Goal: Answer question/provide support: Share knowledge or assist other users

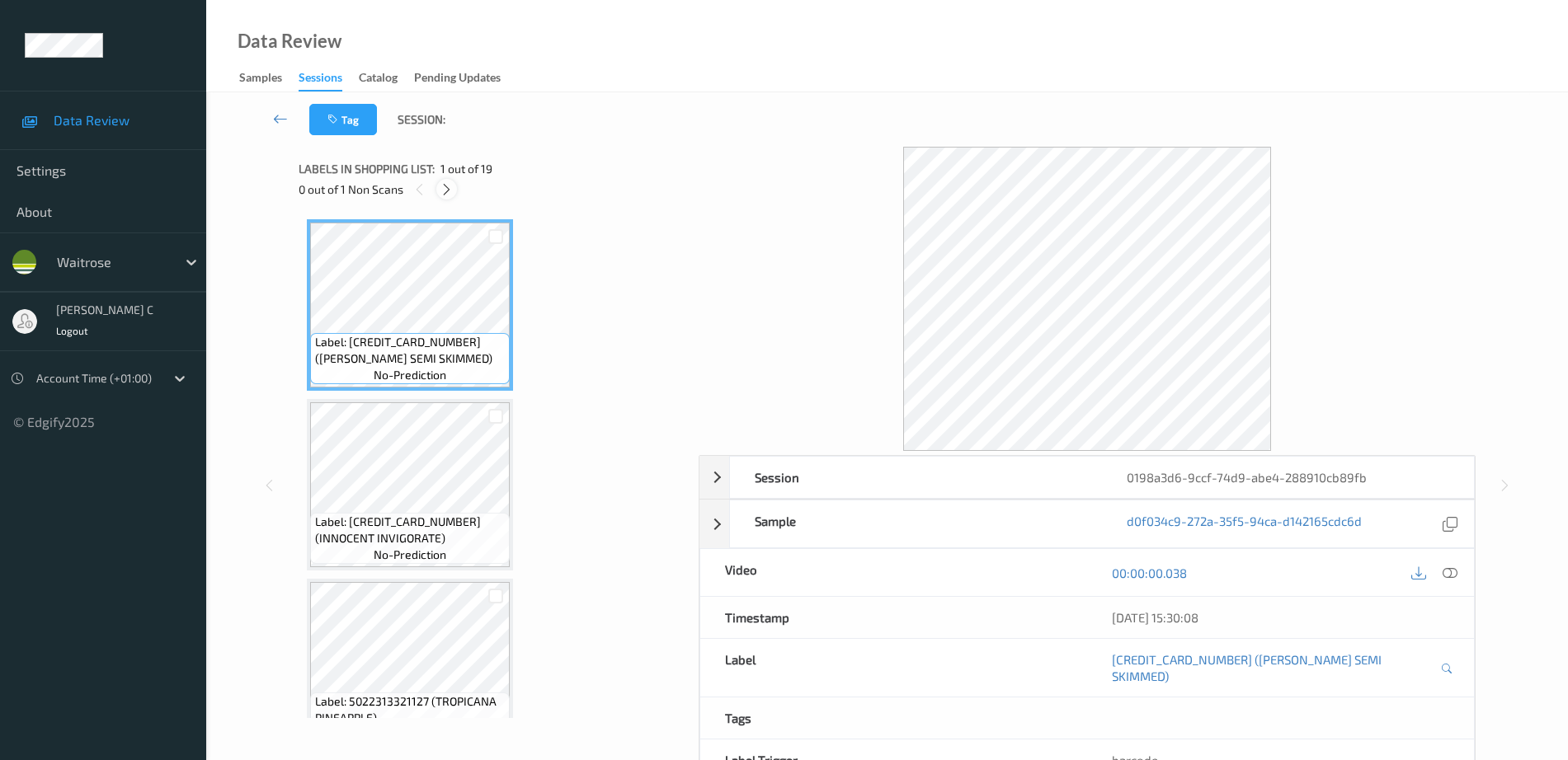
click at [448, 194] on icon at bounding box center [447, 189] width 14 height 15
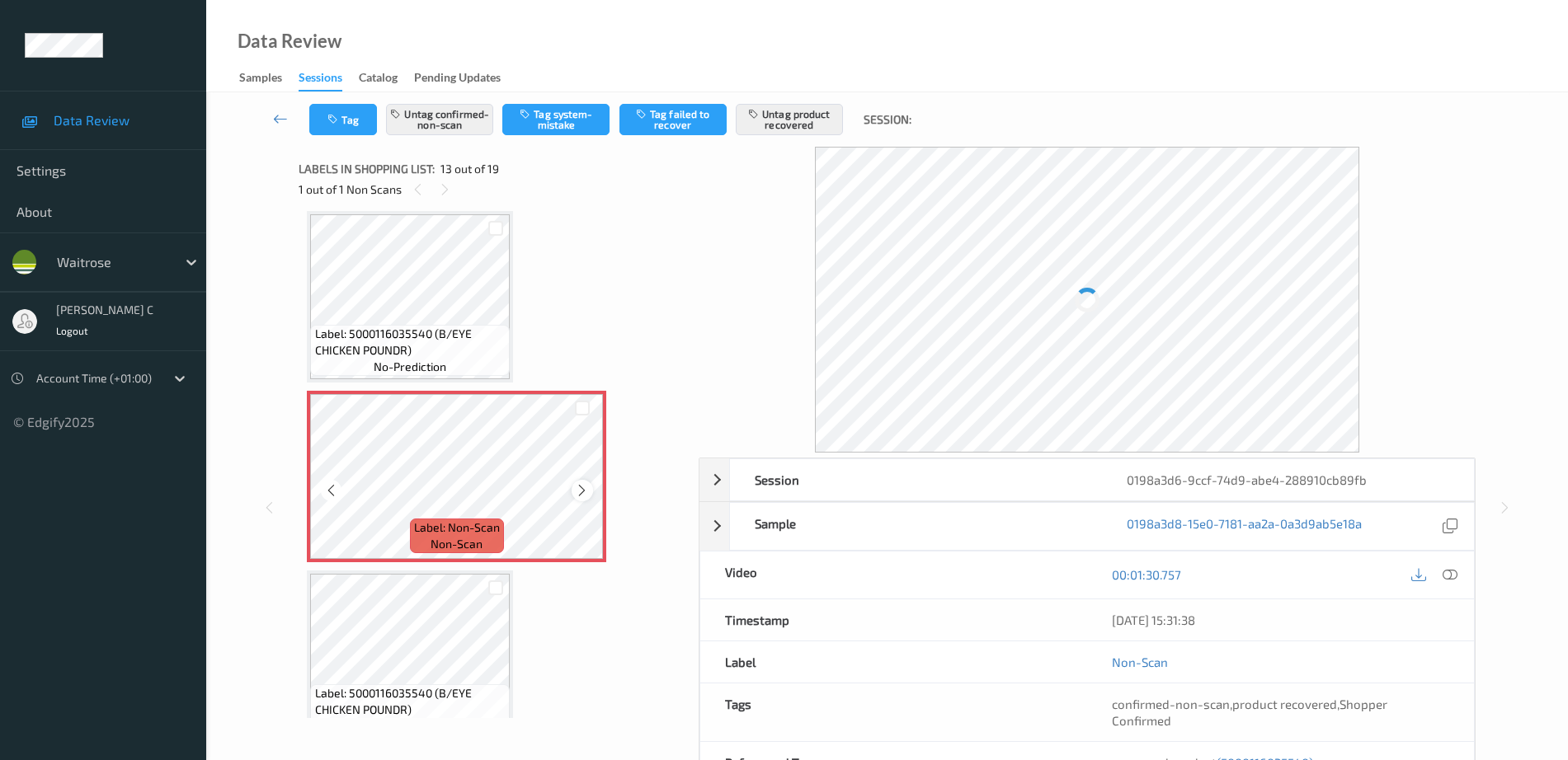
click at [585, 490] on icon at bounding box center [582, 491] width 14 height 15
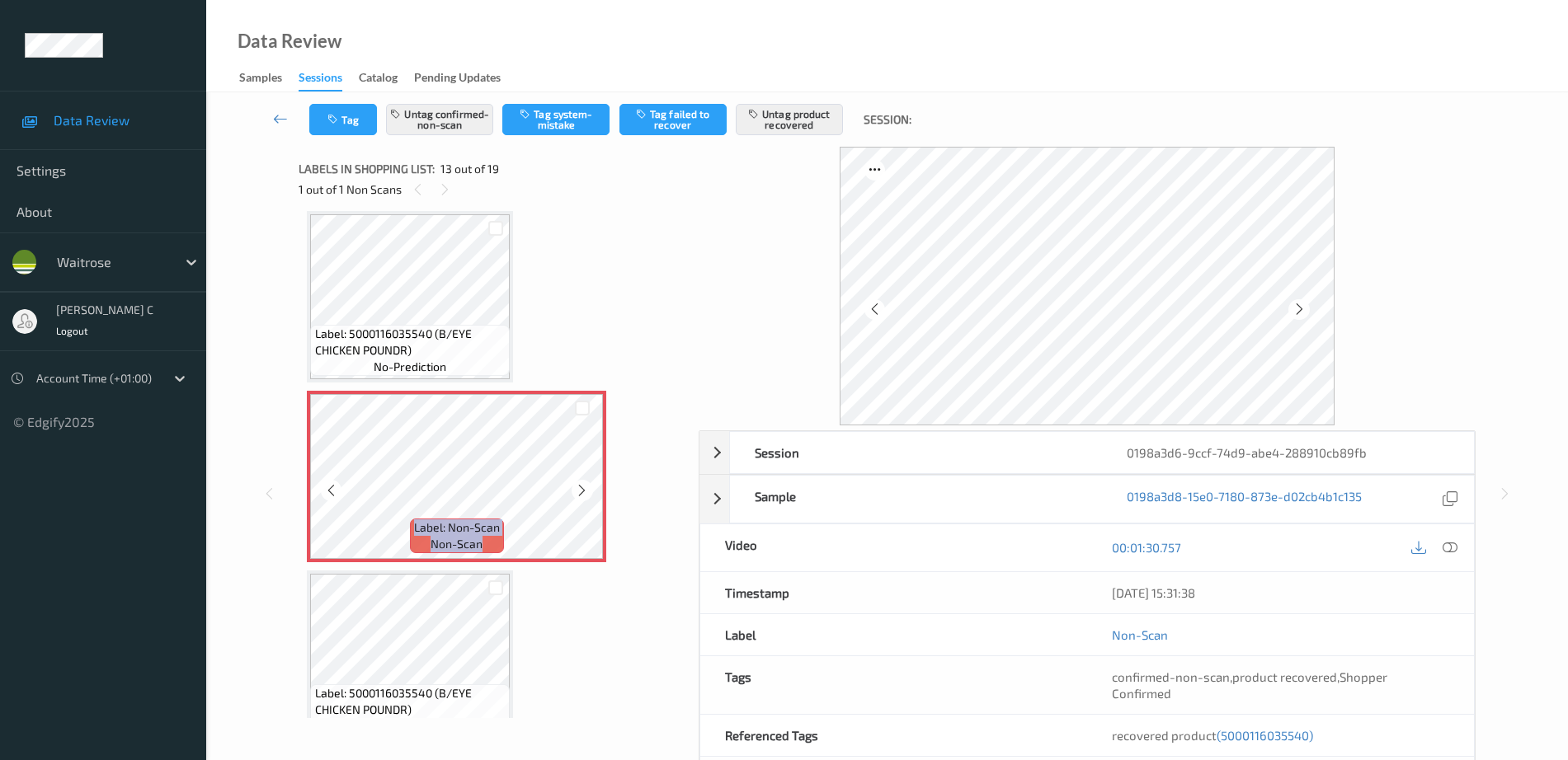
click at [585, 490] on icon at bounding box center [582, 491] width 14 height 15
click at [429, 335] on span "Label: 5000116035540 (B/EYE CHICKEN POUNDR)" at bounding box center [411, 343] width 191 height 33
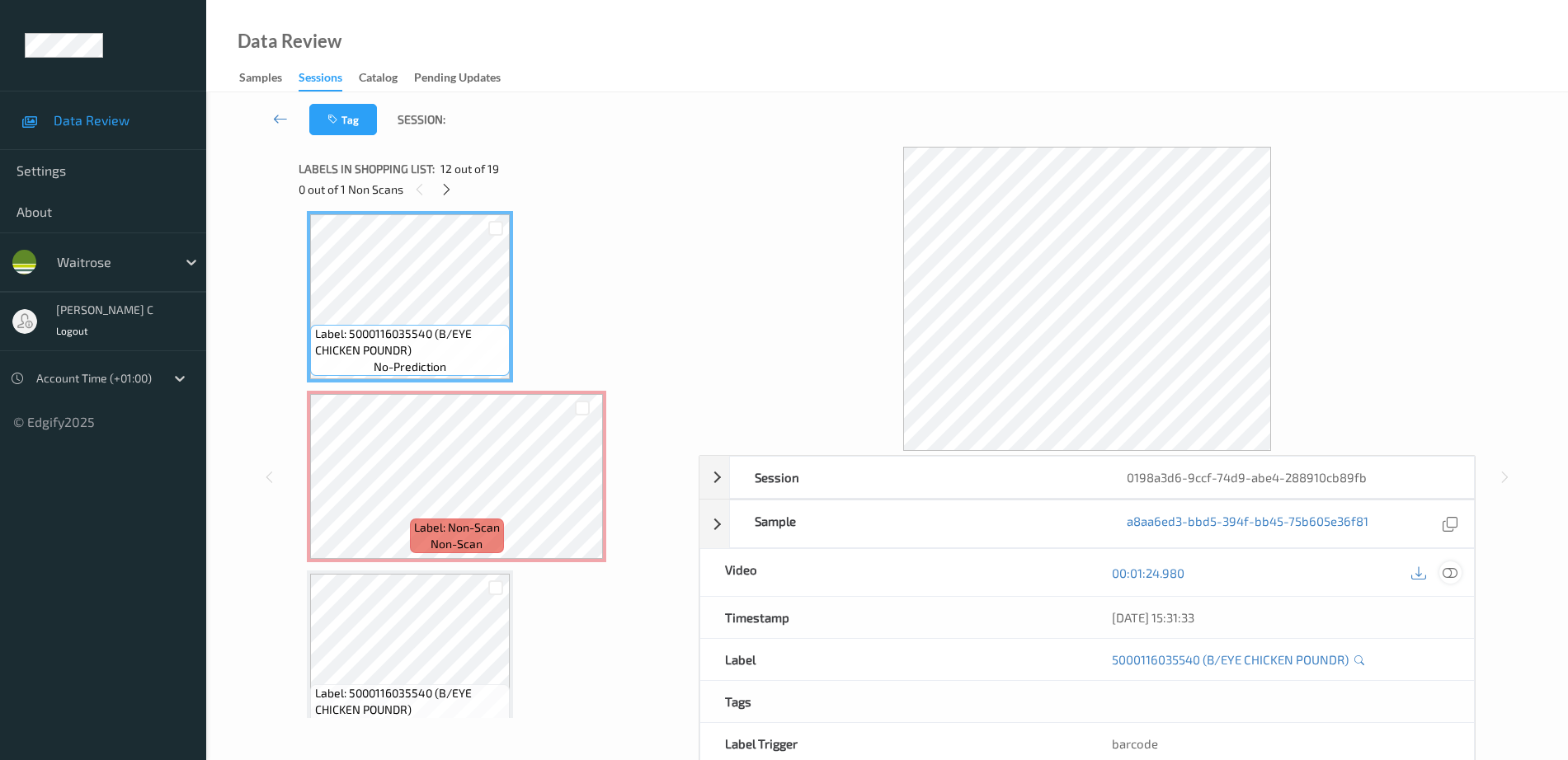
click at [1448, 570] on icon at bounding box center [1449, 572] width 15 height 15
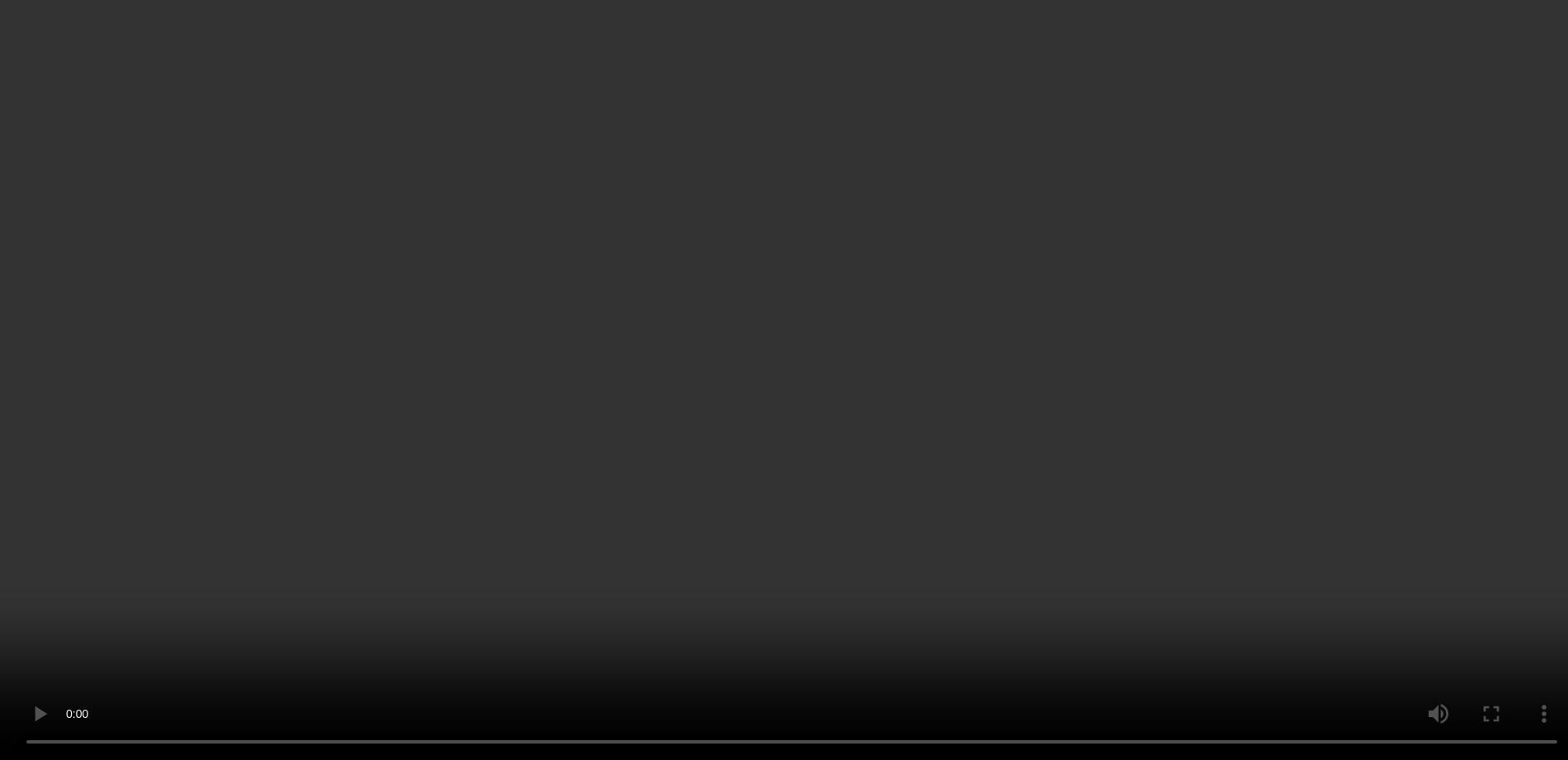
scroll to position [2089, 0]
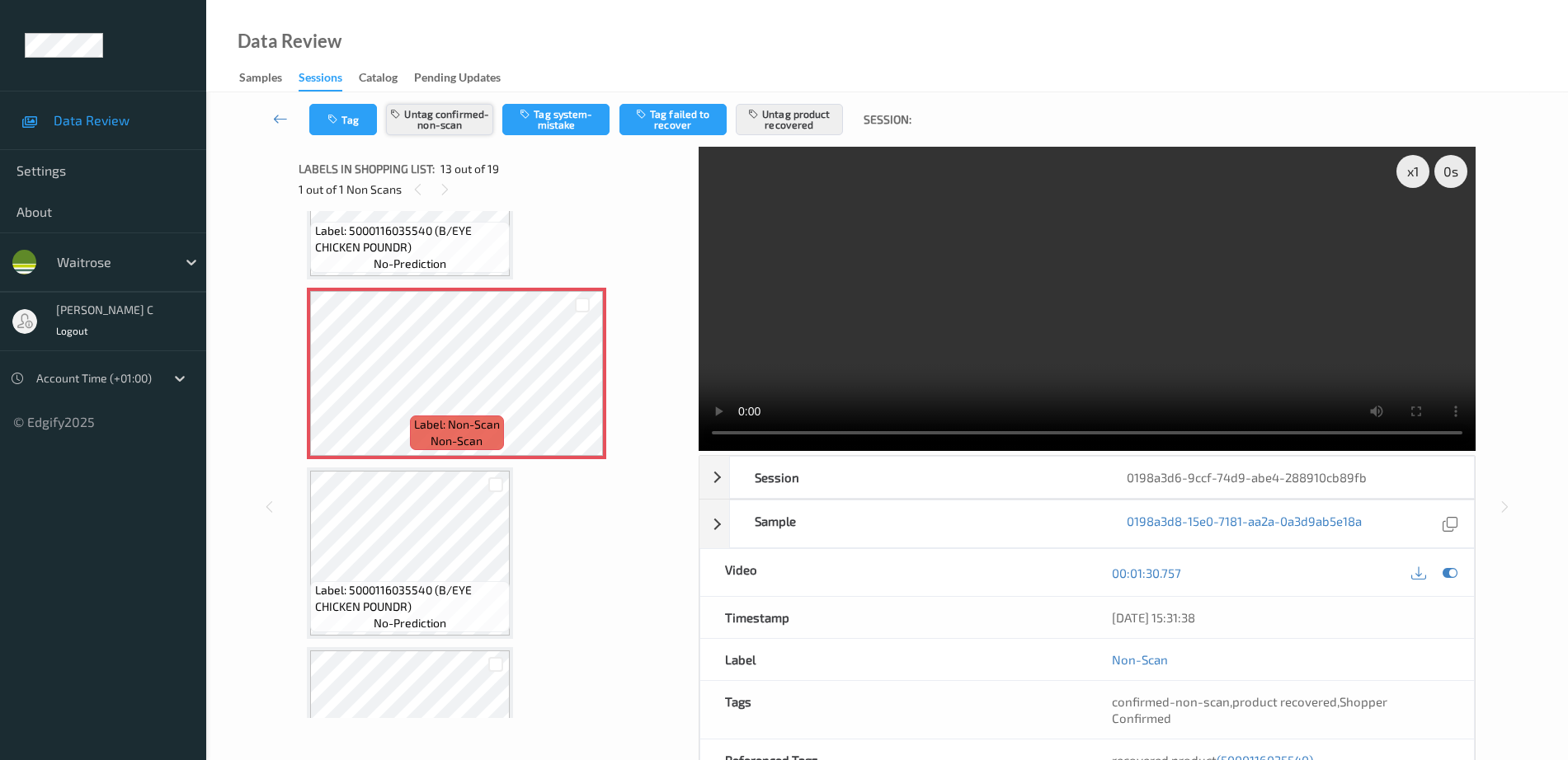
click at [457, 107] on button "Untag confirmed-non-scan" at bounding box center [439, 120] width 108 height 31
click at [787, 117] on button "Untag product recovered" at bounding box center [789, 120] width 108 height 31
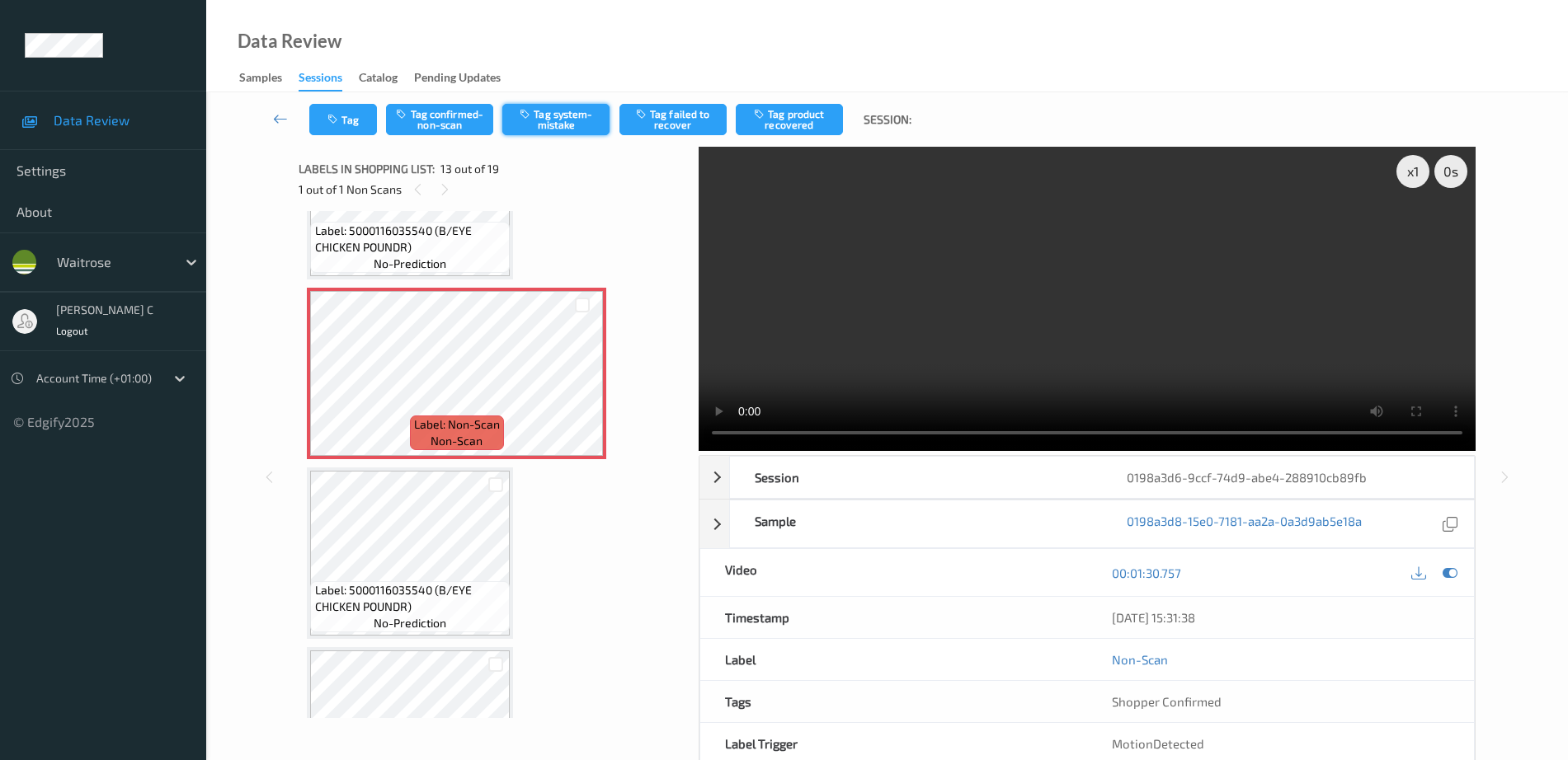
click at [523, 124] on button "Tag system-mistake" at bounding box center [556, 120] width 108 height 31
click at [362, 114] on button "Tag" at bounding box center [343, 120] width 68 height 31
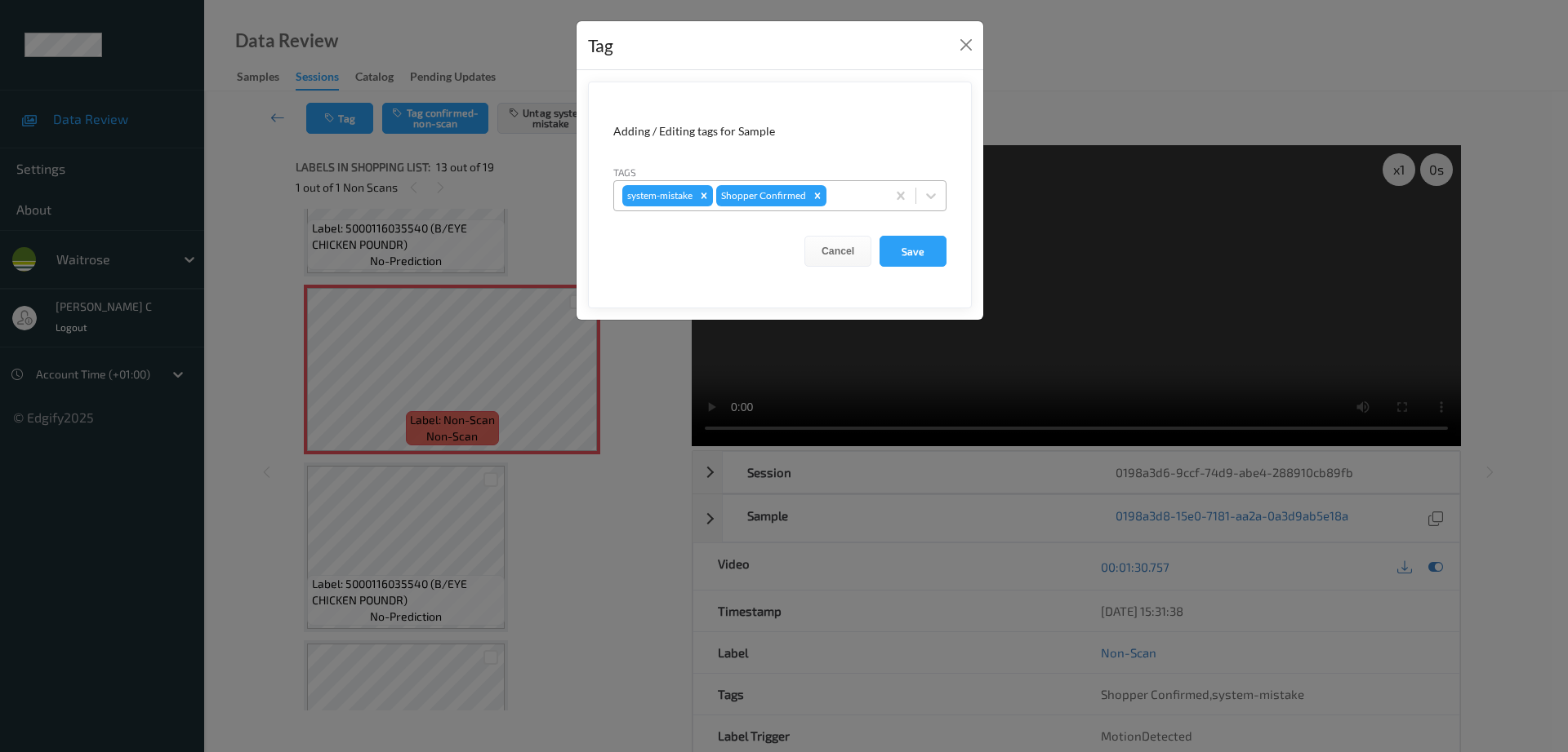
click at [860, 194] on div at bounding box center [854, 195] width 49 height 20
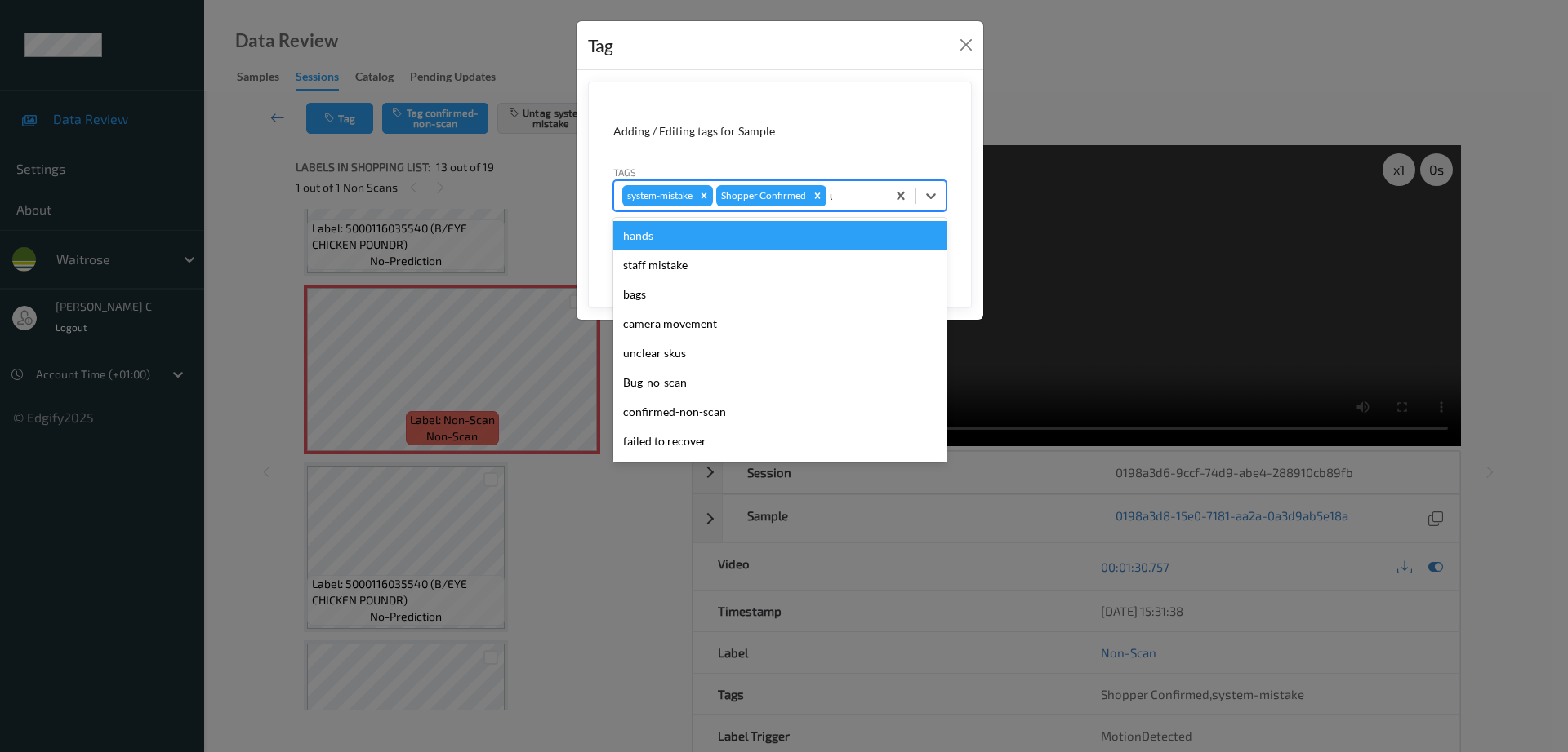
type input "un"
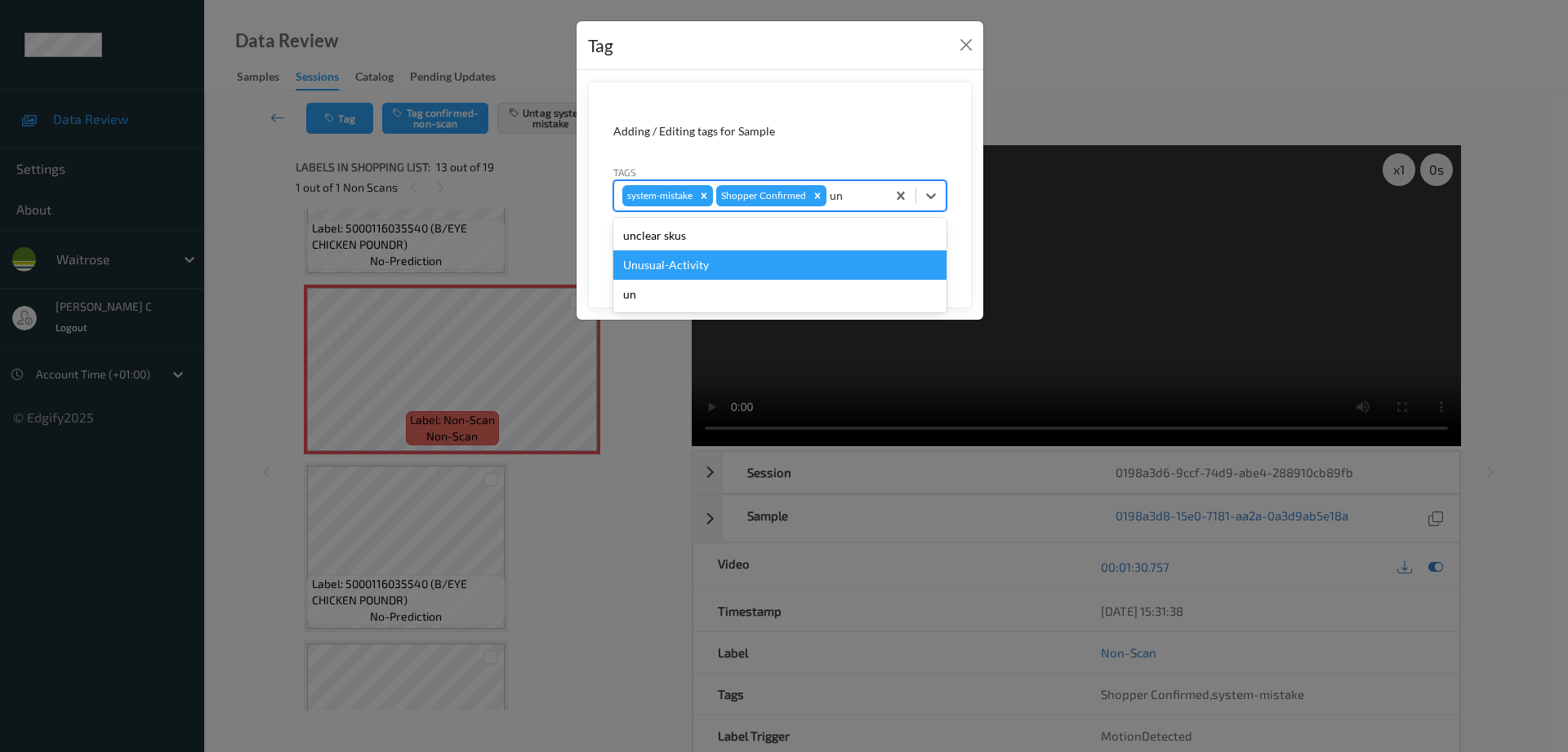
click at [715, 259] on div "Unusual-Activity" at bounding box center [780, 265] width 333 height 29
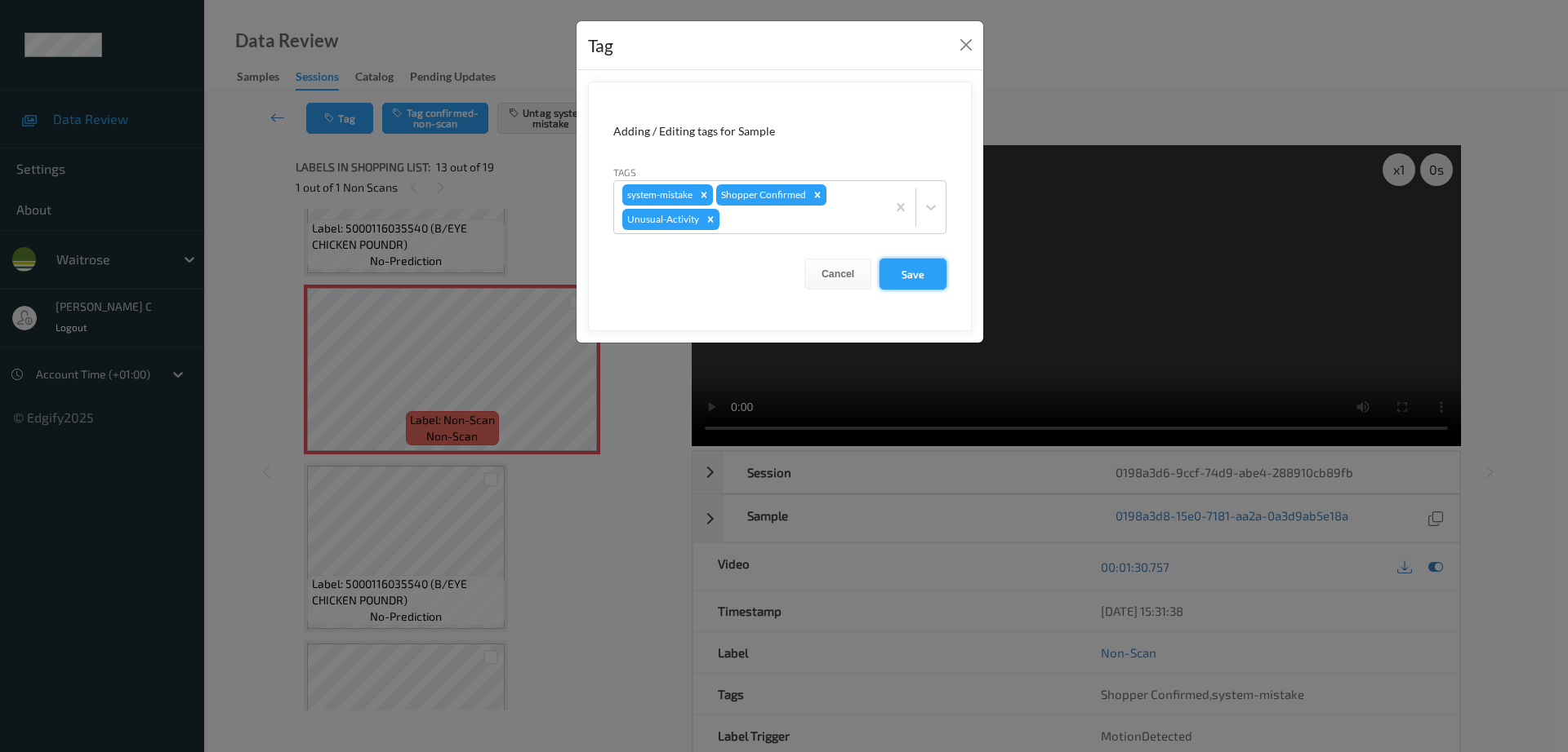
click at [914, 275] on button "Save" at bounding box center [913, 274] width 67 height 31
